Goal: Task Accomplishment & Management: Manage account settings

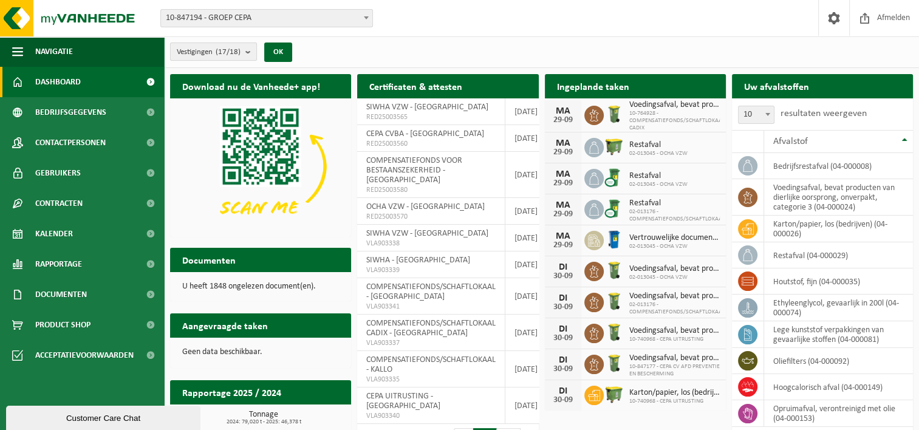
click at [251, 52] on b "submit" at bounding box center [250, 51] width 11 height 17
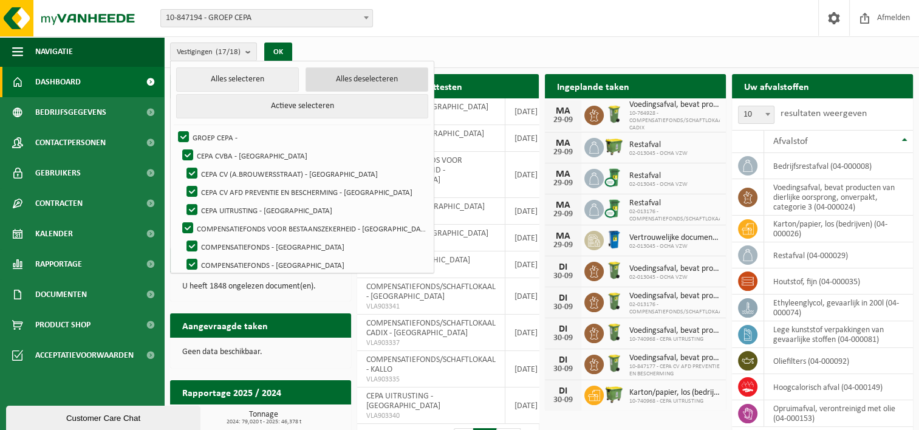
click at [335, 81] on button "Alles deselecteren" at bounding box center [366, 79] width 123 height 24
checkbox input "false"
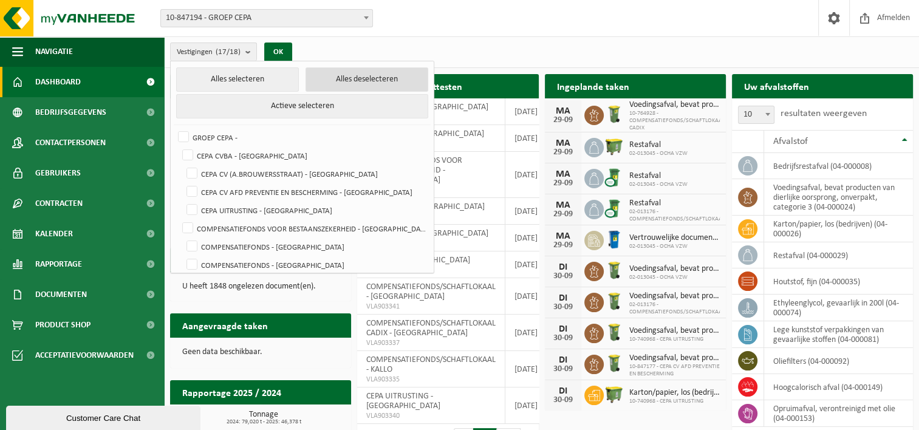
checkbox input "false"
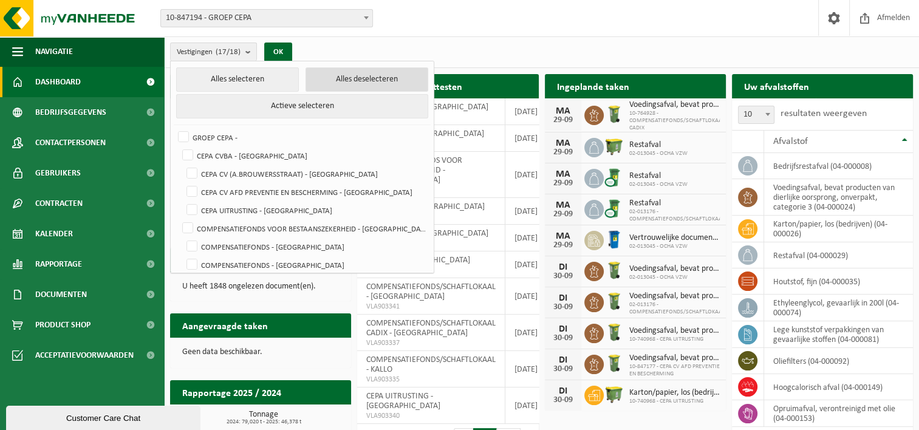
checkbox input "false"
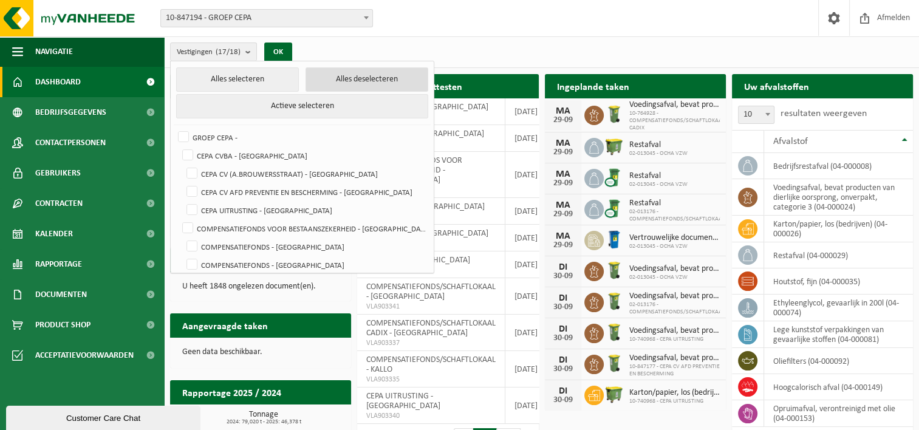
checkbox input "false"
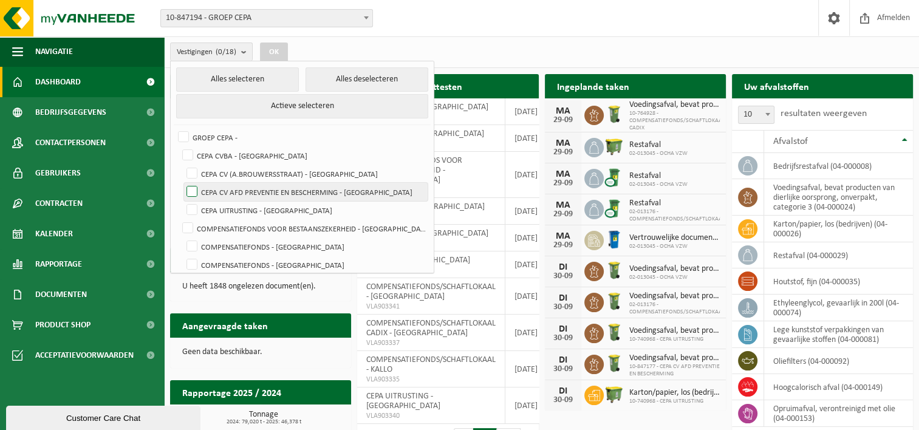
scroll to position [61, 0]
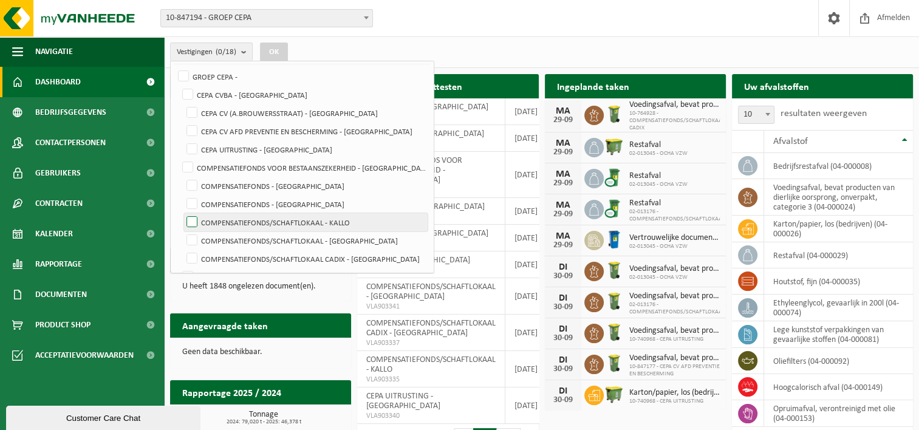
click at [344, 225] on label "COMPENSATIEFONDS/SCHAFTLOKAAL - KALLO" at bounding box center [305, 222] width 243 height 18
click at [182, 213] on input "COMPENSATIEFONDS/SCHAFTLOKAAL - KALLO" at bounding box center [182, 213] width 1 height 1
checkbox input "true"
click at [276, 47] on button "OK" at bounding box center [274, 52] width 28 height 19
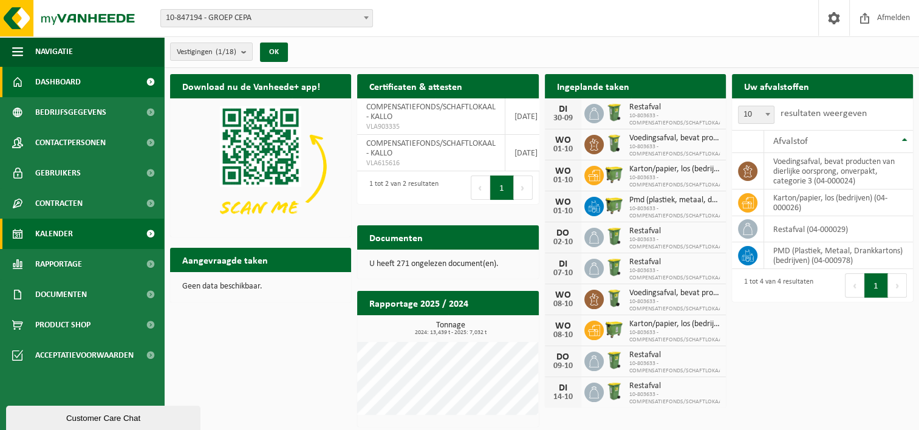
click at [53, 234] on span "Kalender" at bounding box center [54, 234] width 38 height 30
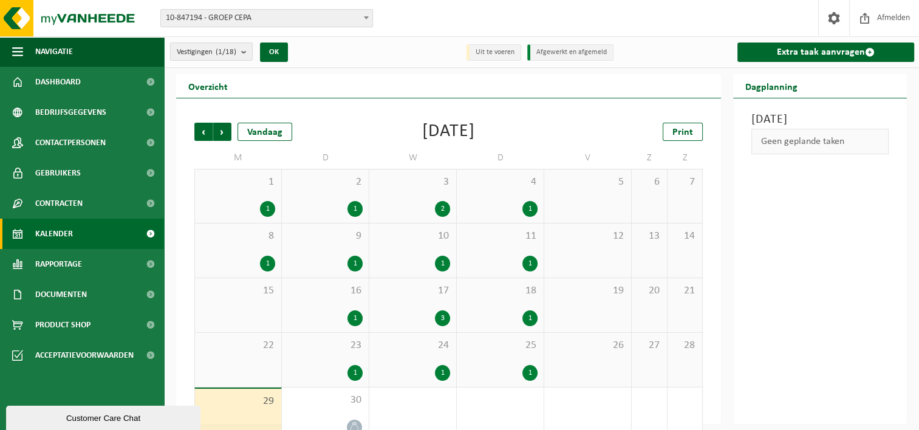
scroll to position [24, 0]
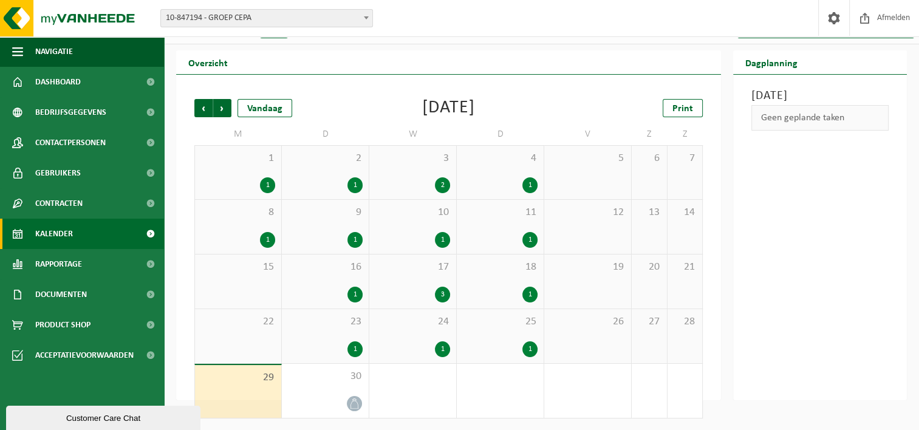
click at [306, 333] on div "23 1" at bounding box center [325, 336] width 87 height 54
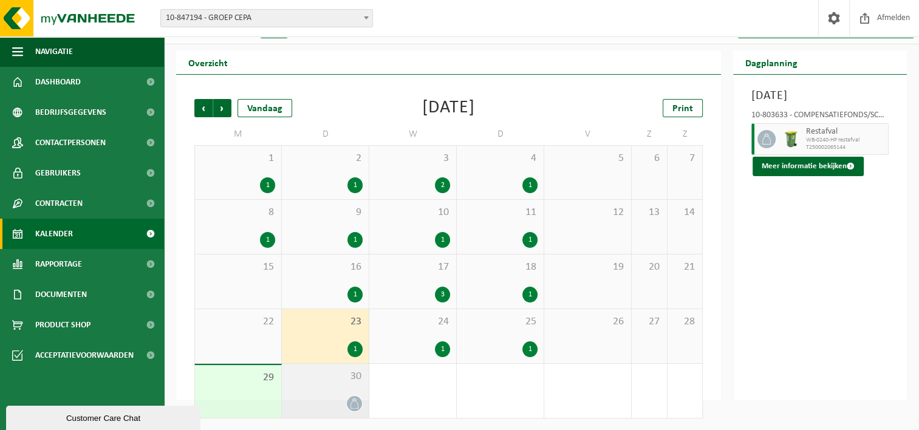
click at [317, 389] on div "30" at bounding box center [325, 391] width 87 height 54
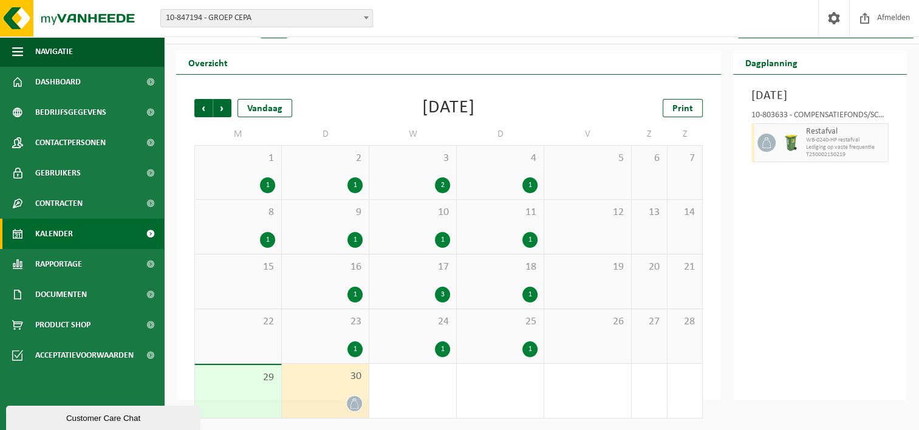
click at [169, 188] on div "Overzicht Vorige Volgende Vandaag September 2025 Print M D W D V Z Z 1 1 2 1 3 …" at bounding box center [541, 225] width 755 height 350
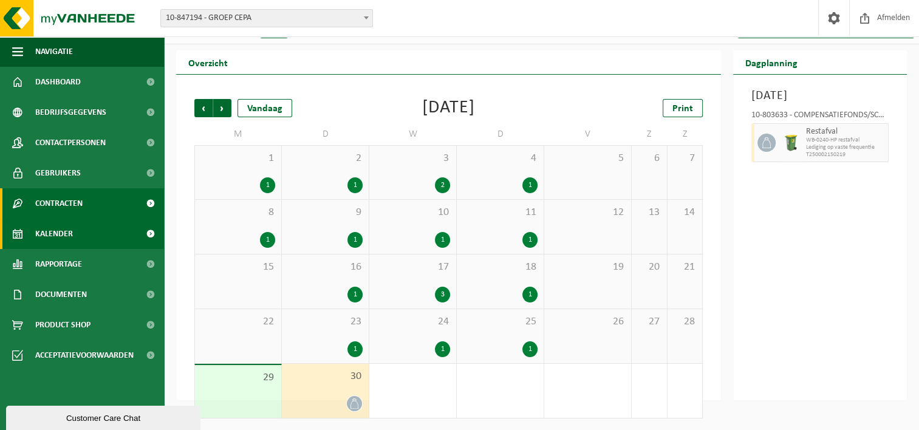
click at [61, 202] on span "Contracten" at bounding box center [58, 203] width 47 height 30
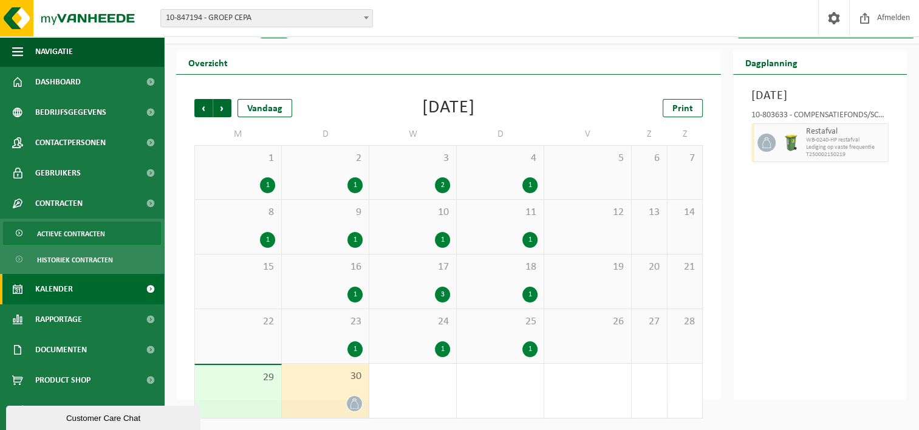
click at [67, 231] on span "Actieve contracten" at bounding box center [71, 233] width 68 height 23
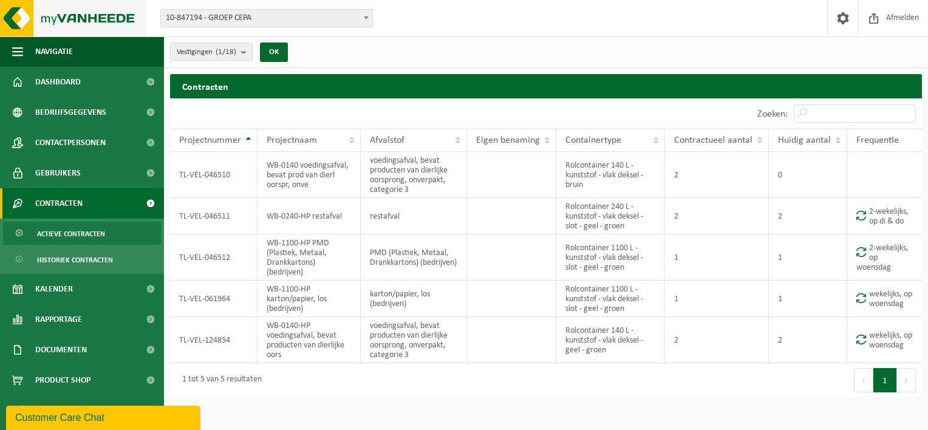
drag, startPoint x: 10, startPoint y: 8, endPoint x: 11, endPoint y: 22, distance: 14.0
click at [10, 8] on img at bounding box center [73, 18] width 146 height 36
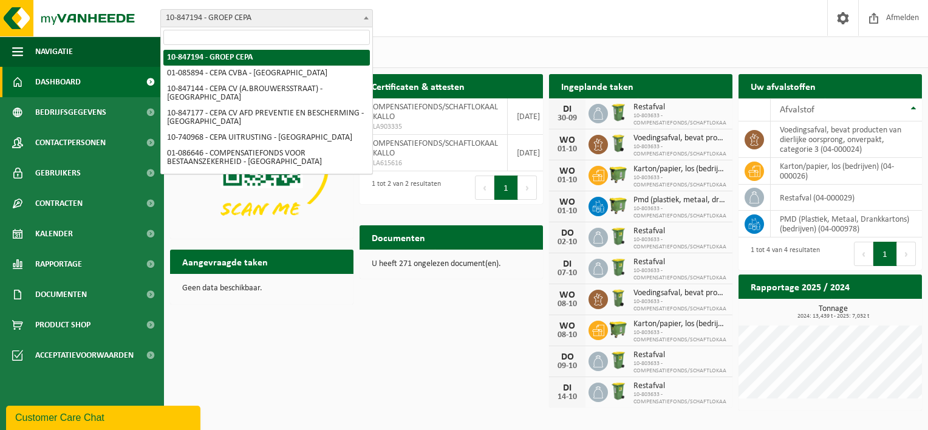
click at [364, 19] on span at bounding box center [366, 18] width 12 height 16
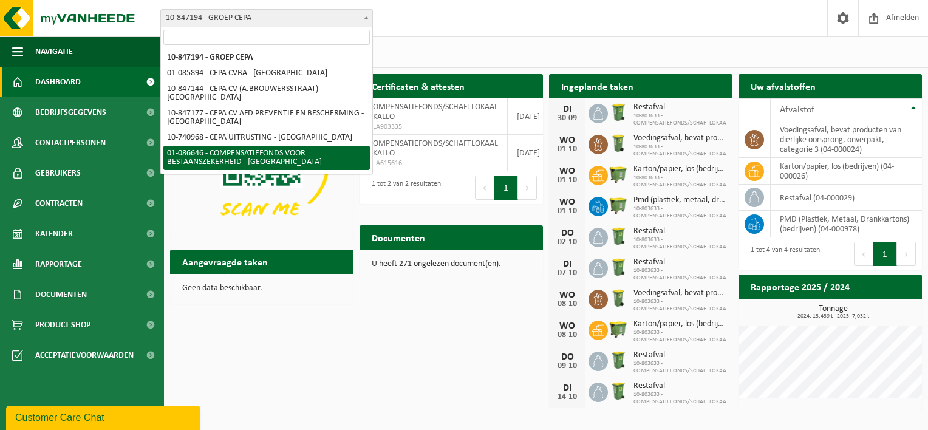
select select "690"
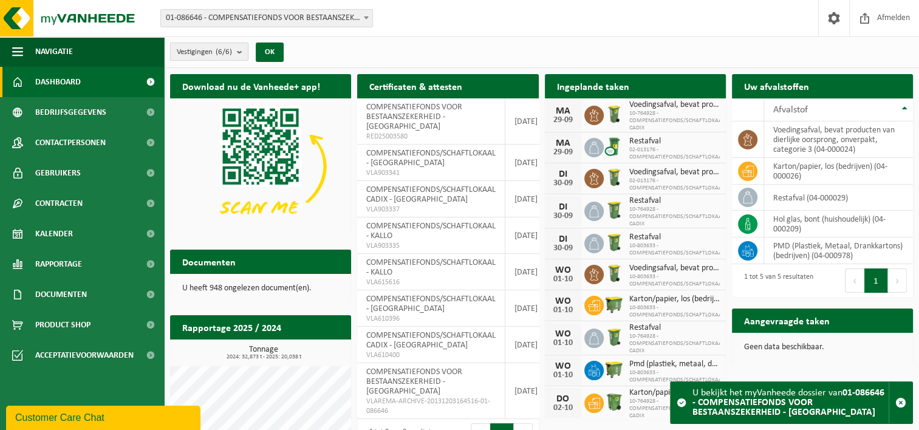
click at [240, 51] on b "submit" at bounding box center [242, 51] width 11 height 17
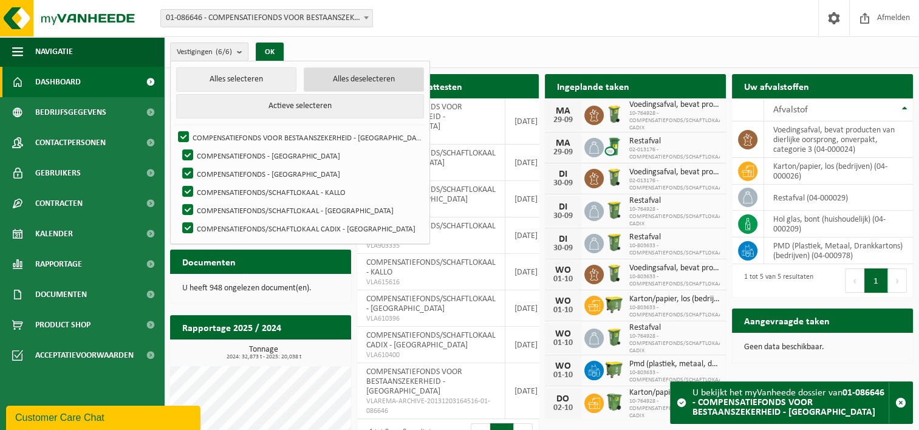
click at [323, 75] on button "Alles deselecteren" at bounding box center [364, 79] width 120 height 24
checkbox input "false"
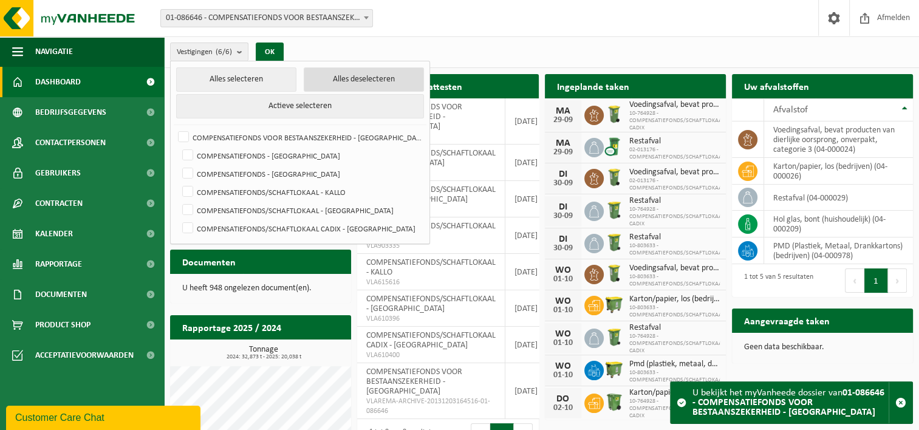
checkbox input "false"
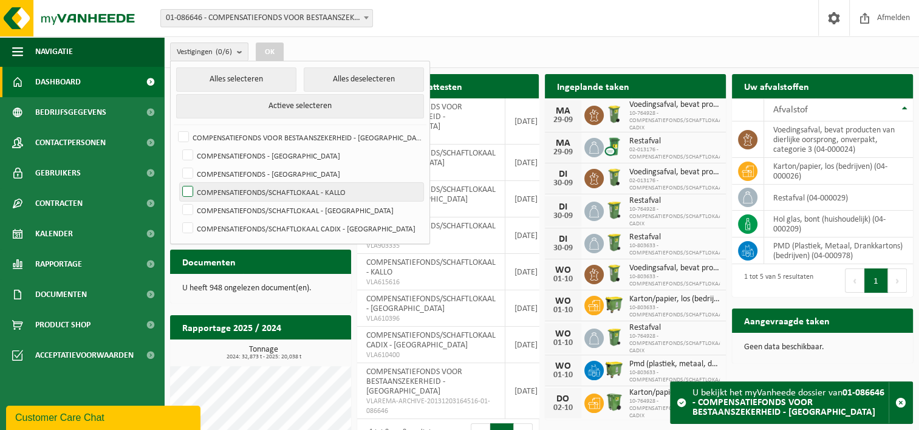
click at [327, 193] on label "COMPENSATIEFONDS/SCHAFTLOKAAL - KALLO" at bounding box center [301, 192] width 243 height 18
click at [178, 183] on input "COMPENSATIEFONDS/SCHAFTLOKAAL - KALLO" at bounding box center [177, 182] width 1 height 1
checkbox input "true"
click at [265, 52] on button "OK" at bounding box center [270, 52] width 28 height 19
